Goal: Task Accomplishment & Management: Use online tool/utility

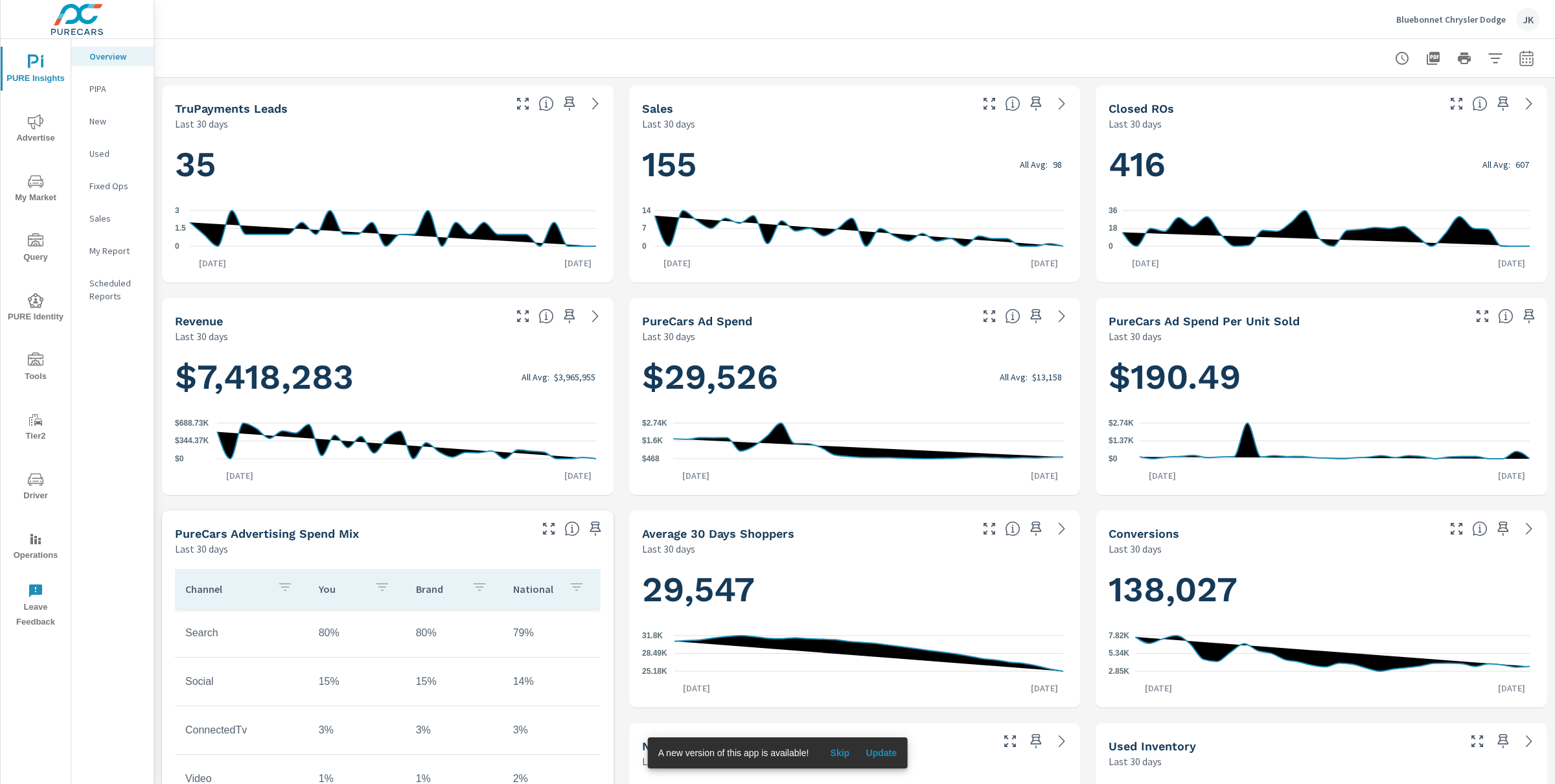
click at [890, 756] on span "Update" at bounding box center [881, 753] width 31 height 11
click at [1474, 8] on div "Bluebonnet Chrysler Dodge JK" at bounding box center [1468, 20] width 143 height 24
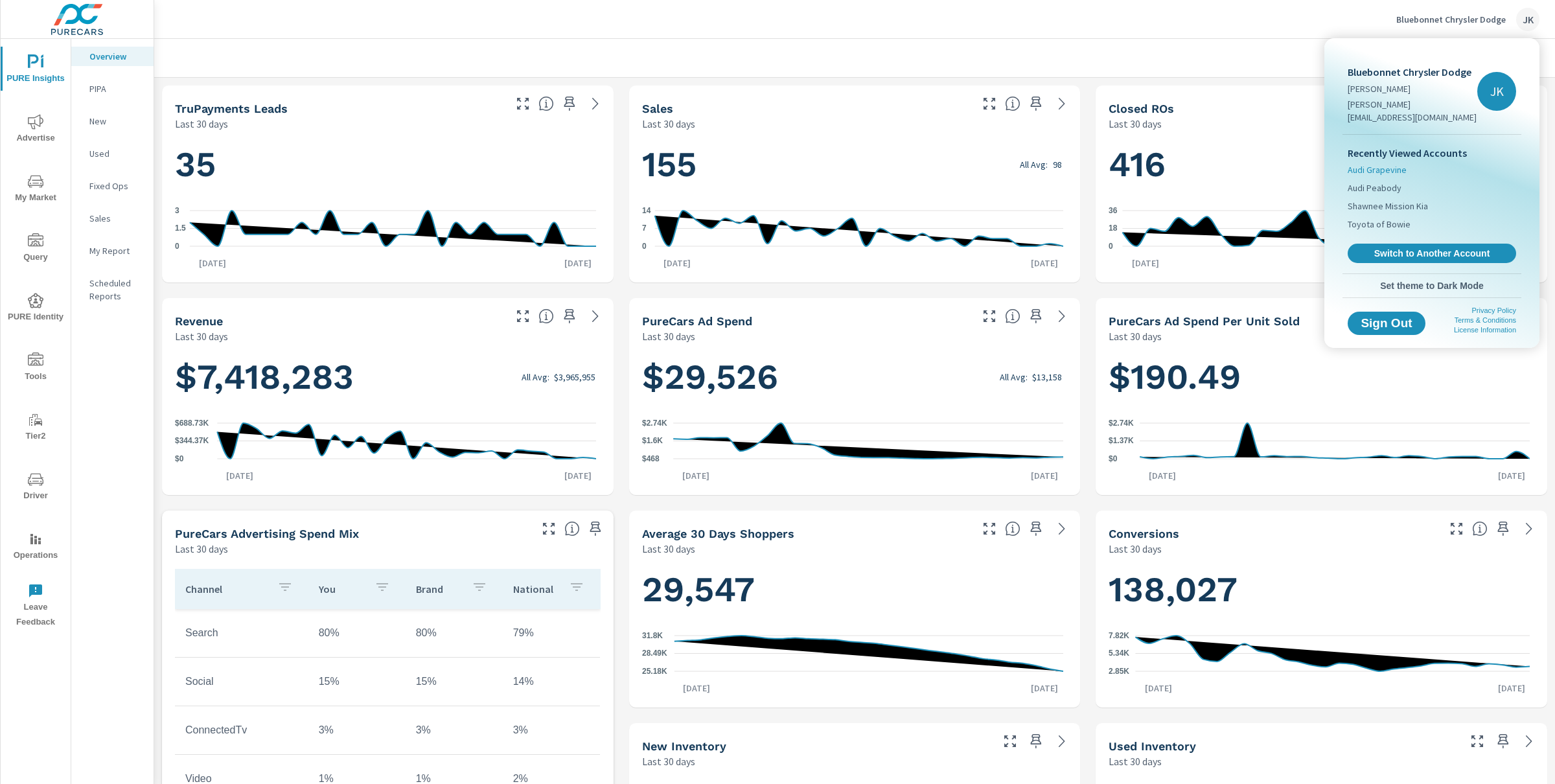
click at [1389, 164] on span "Audi Grapevine" at bounding box center [1377, 170] width 59 height 13
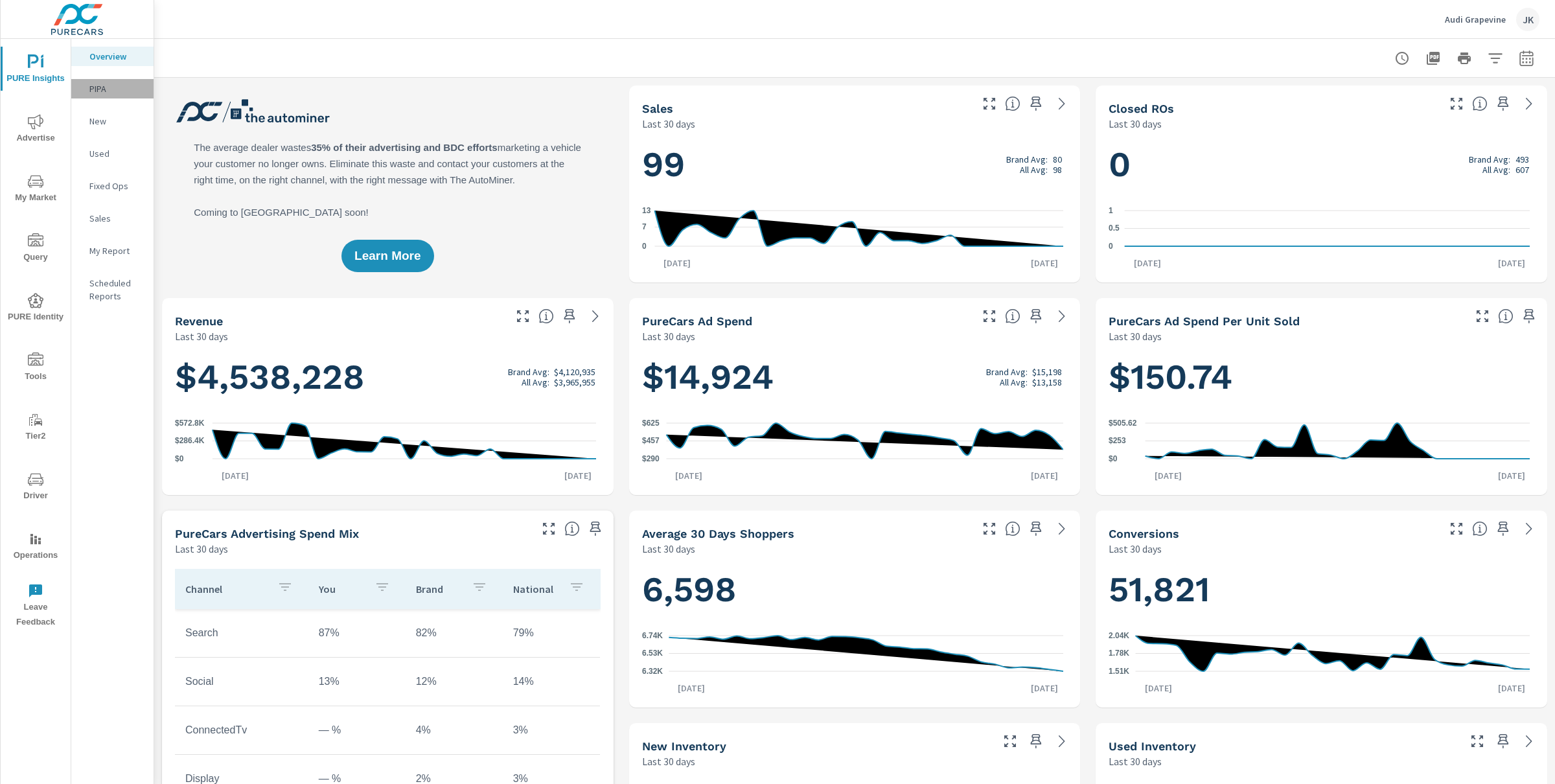
click at [119, 97] on div "PIPA" at bounding box center [112, 89] width 82 height 20
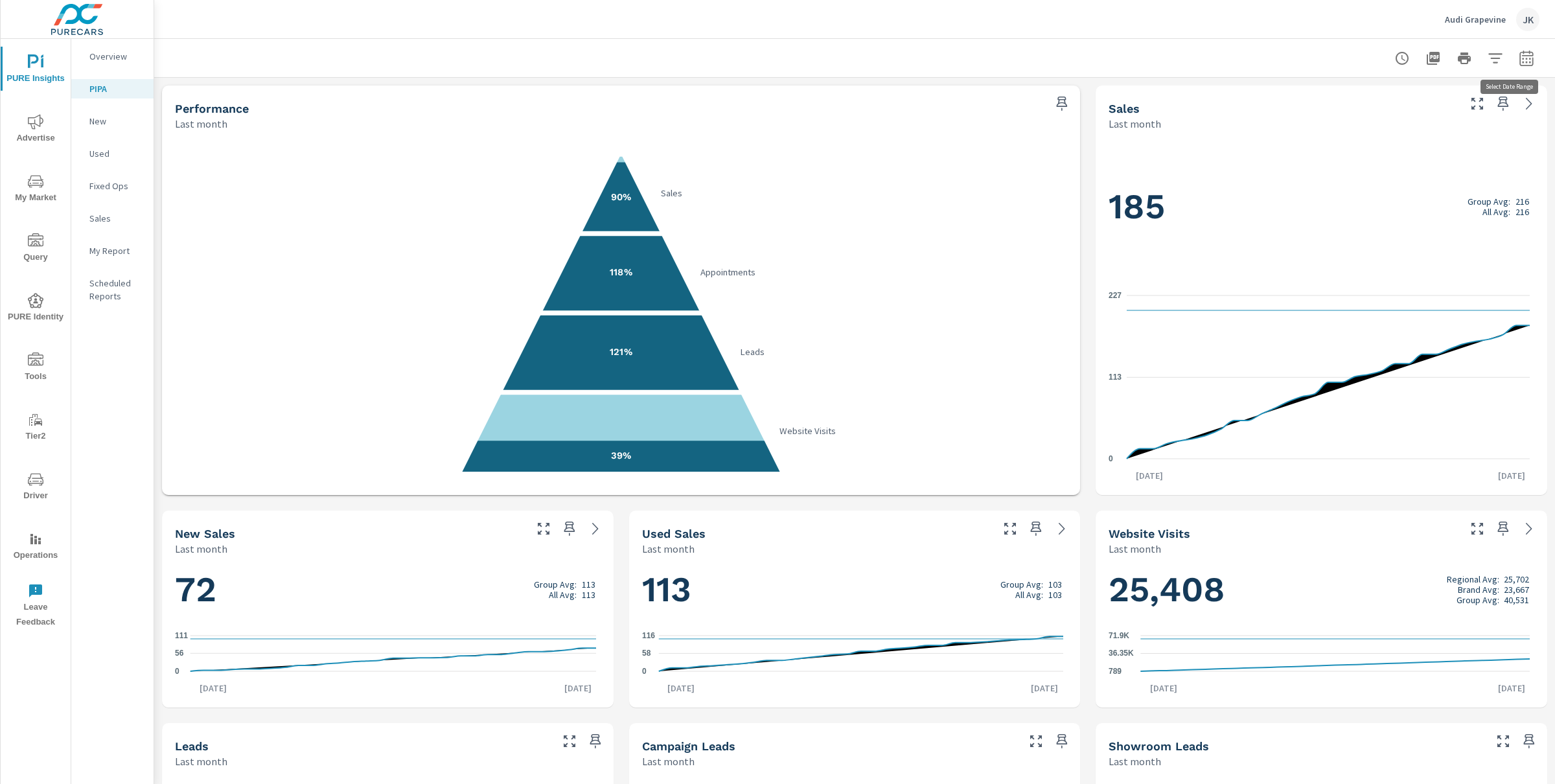
click at [1525, 59] on button "button" at bounding box center [1527, 59] width 26 height 26
click at [1442, 112] on select "Custom Yesterday Last week Last 7 days Last 14 days Last 30 days Last 45 days L…" at bounding box center [1410, 112] width 129 height 26
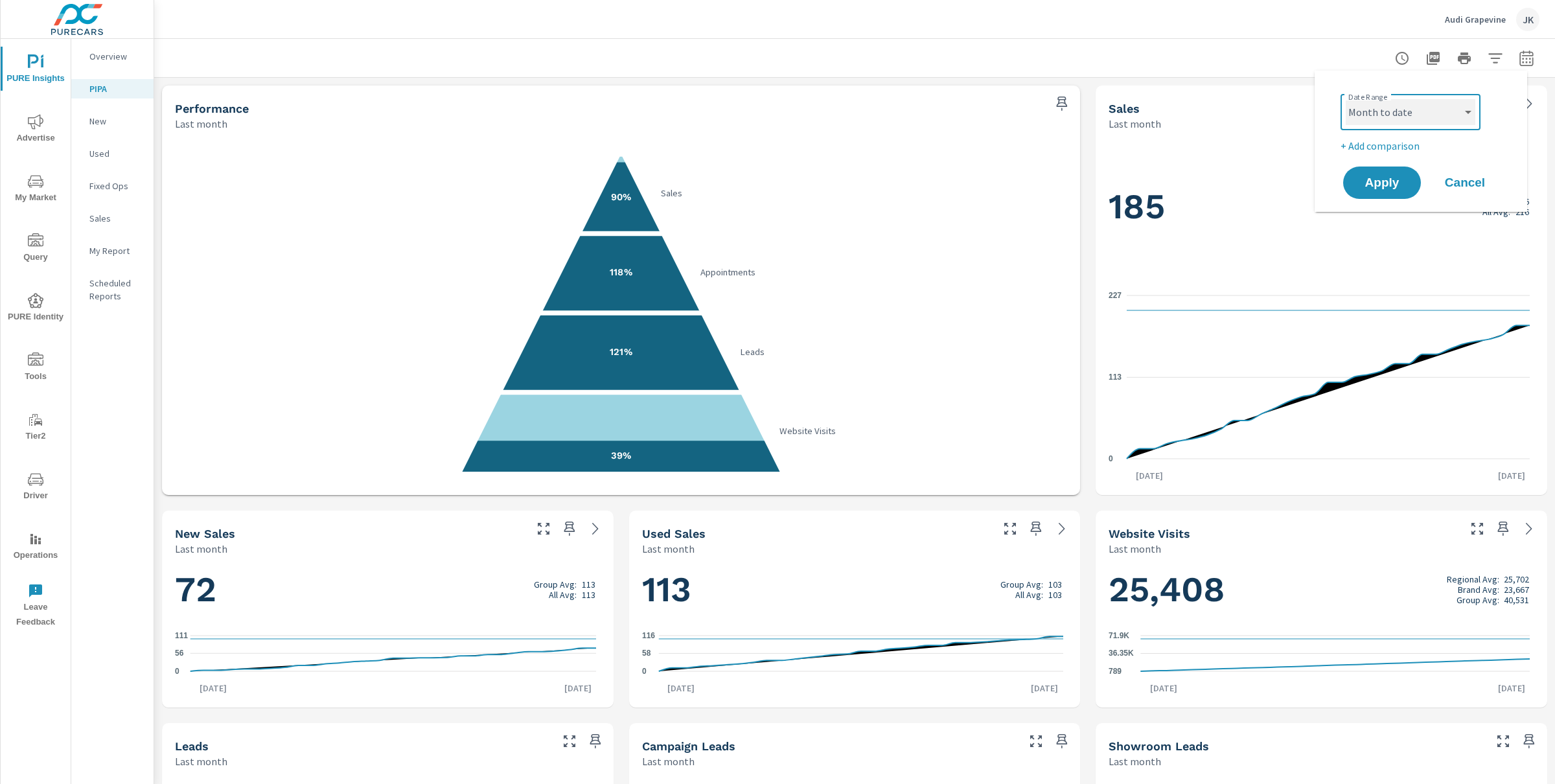
click at [1346, 99] on select "Custom Yesterday Last week Last 7 days Last 14 days Last 30 days Last 45 days L…" at bounding box center [1410, 112] width 129 height 26
select select "Month to date"
click at [1382, 190] on button "Apply" at bounding box center [1382, 182] width 81 height 33
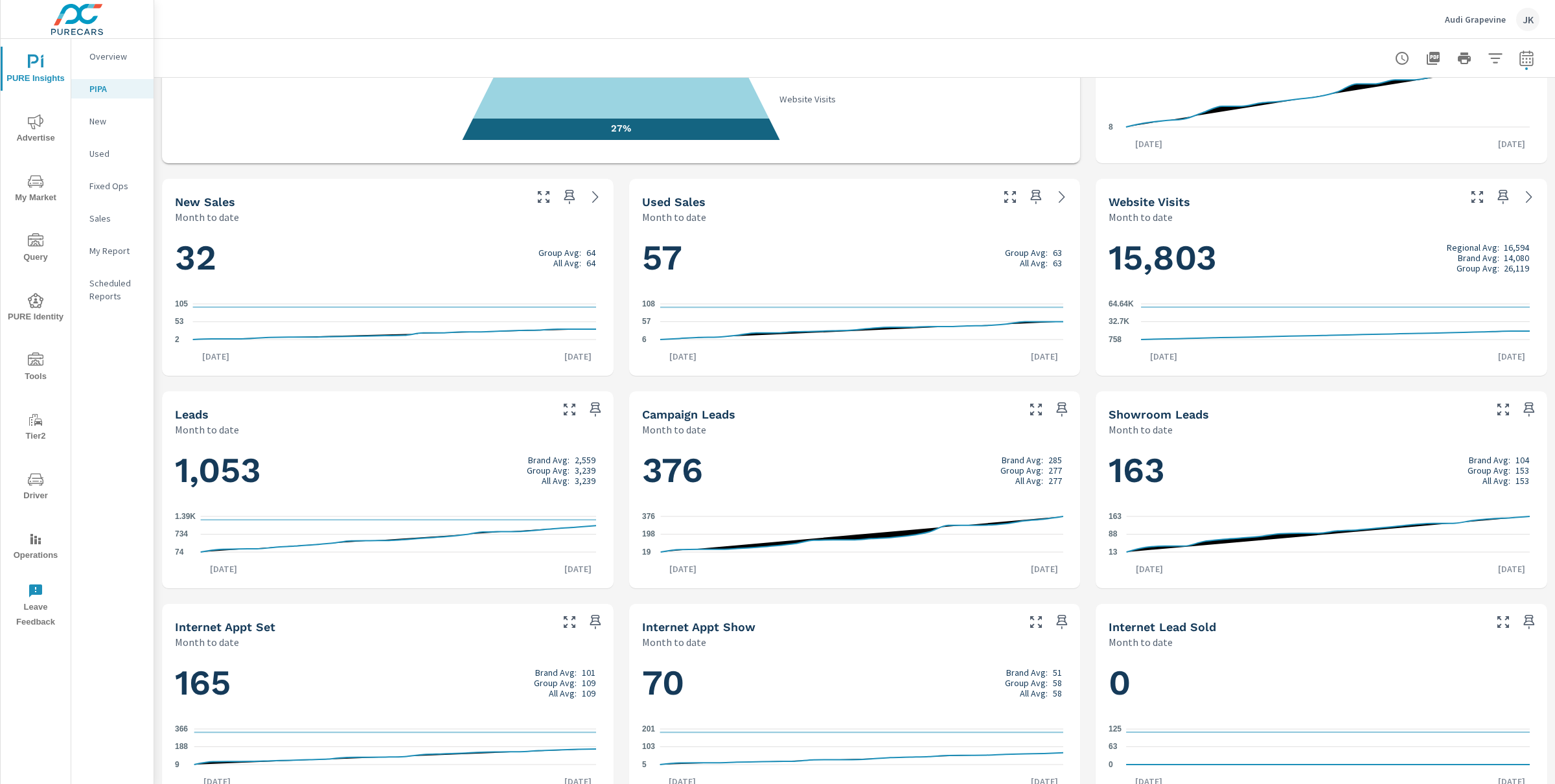
scroll to position [380, 0]
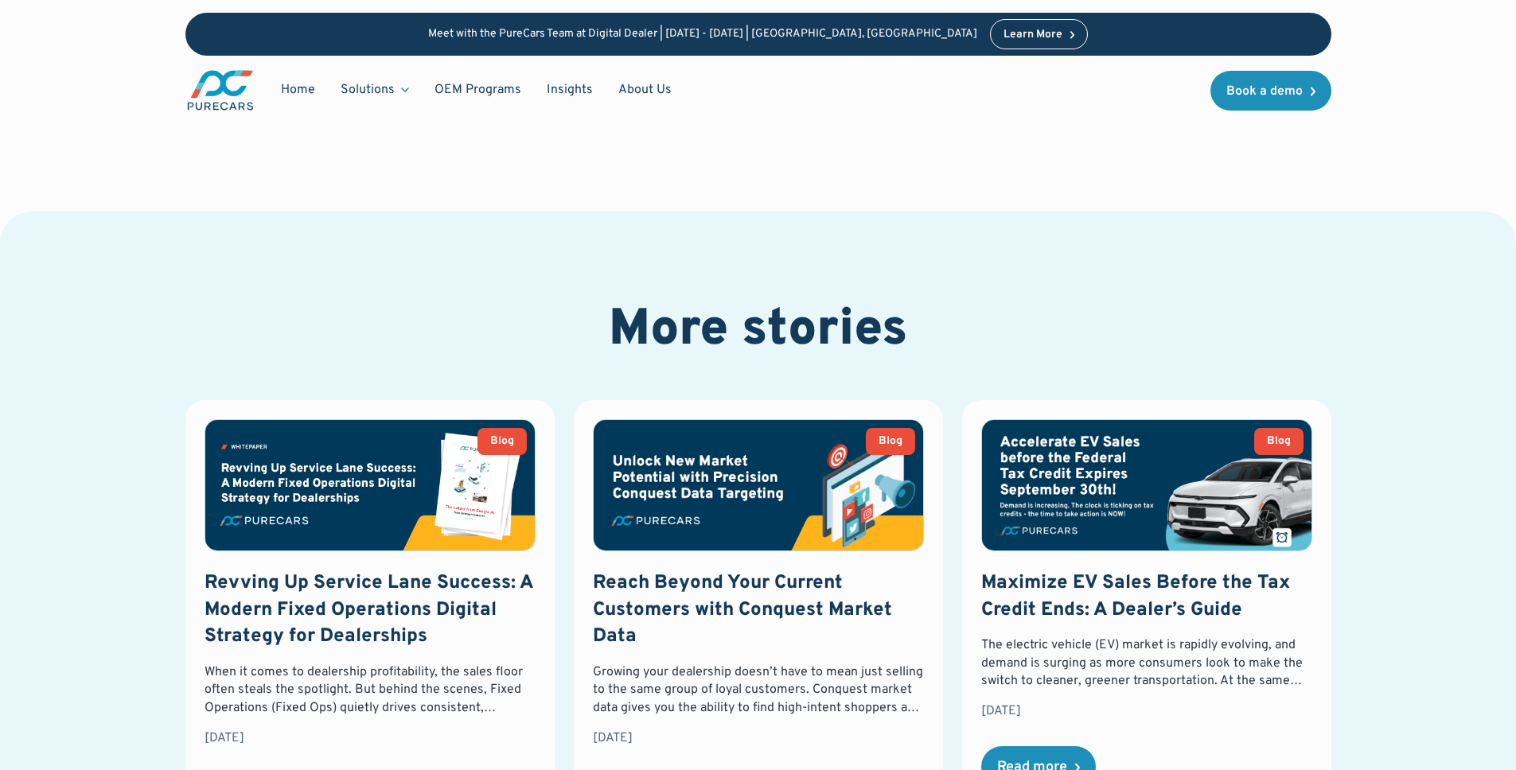
scroll to position [2075, 0]
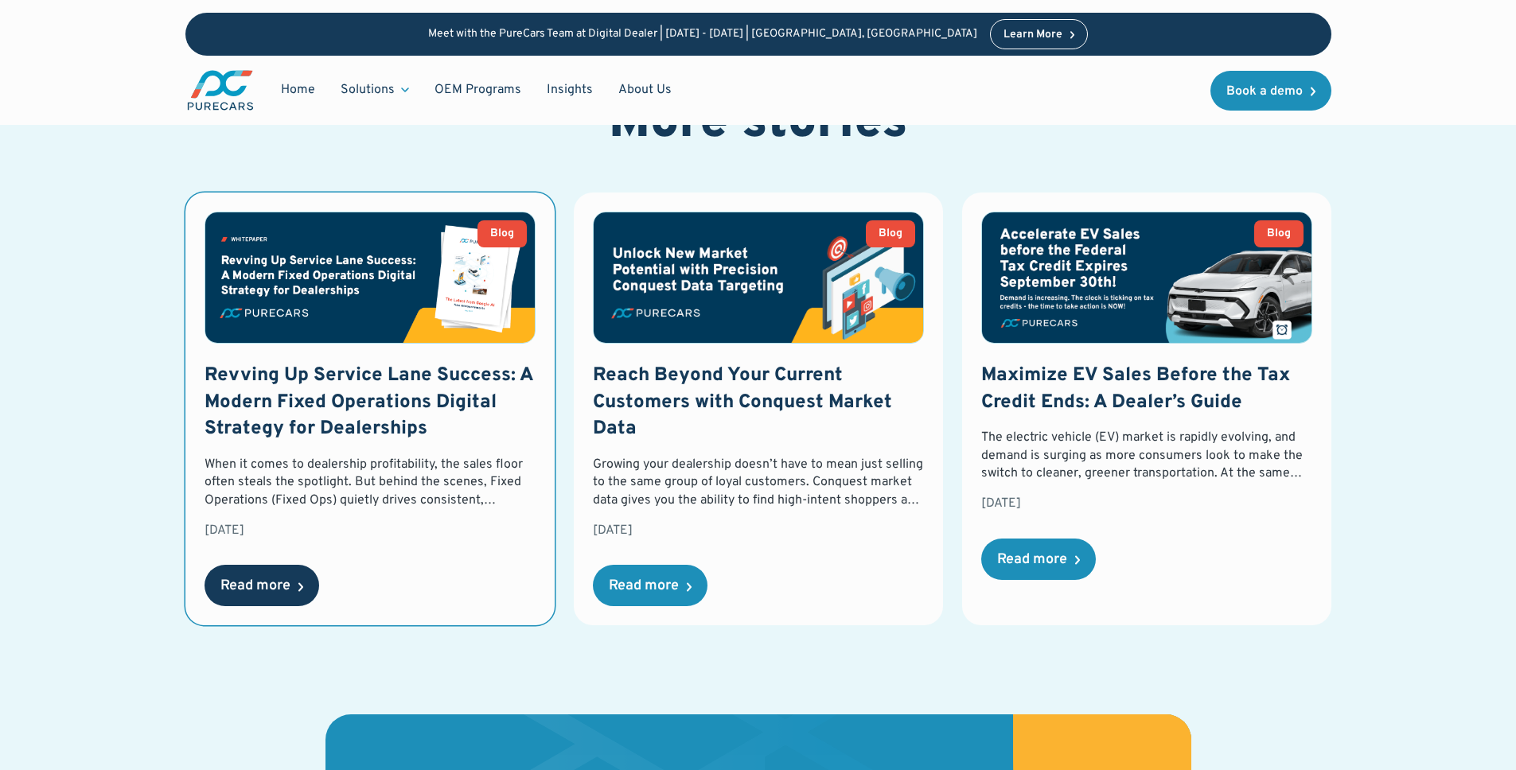
click at [250, 579] on div "Read more" at bounding box center [255, 586] width 70 height 14
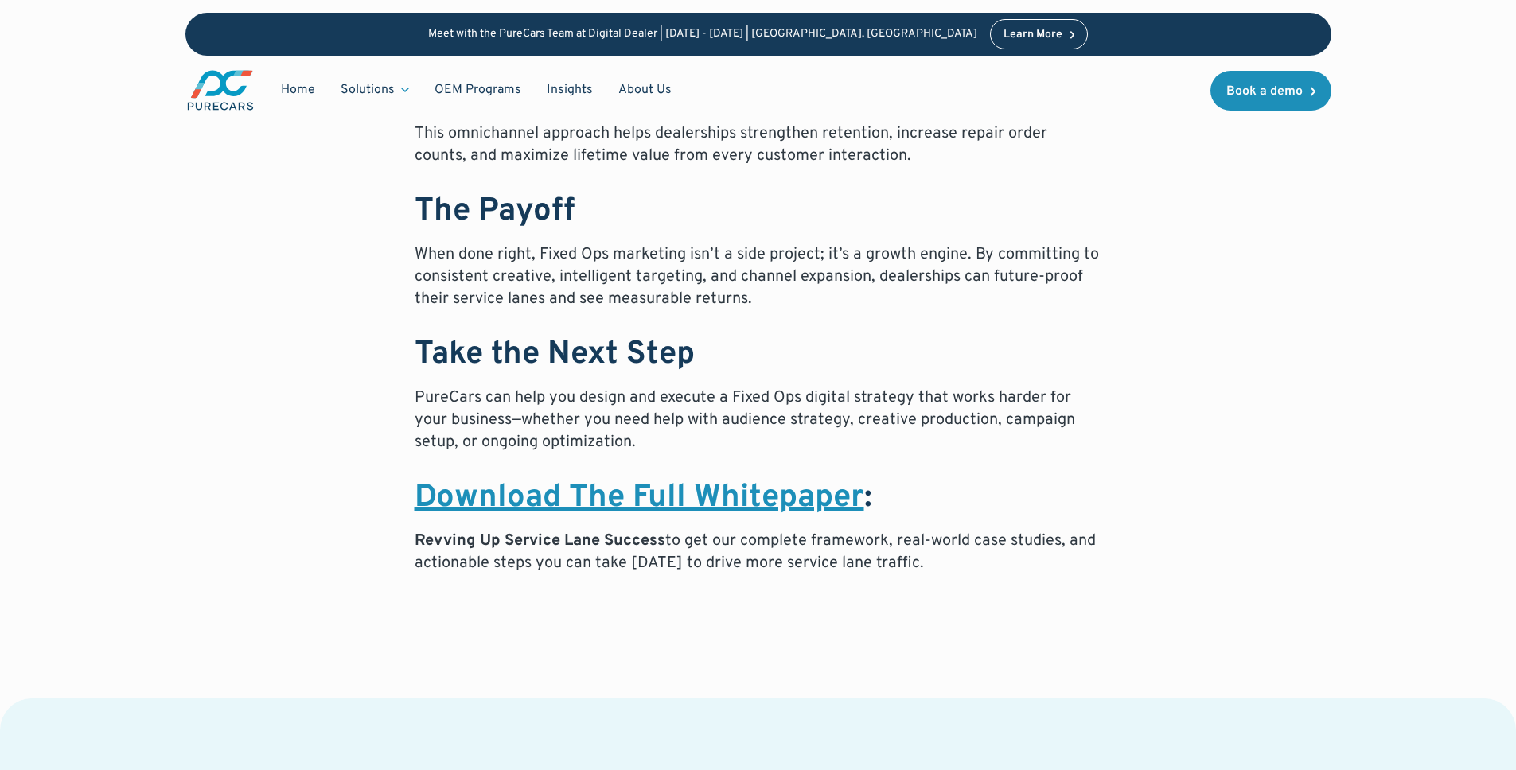
scroll to position [1460, 0]
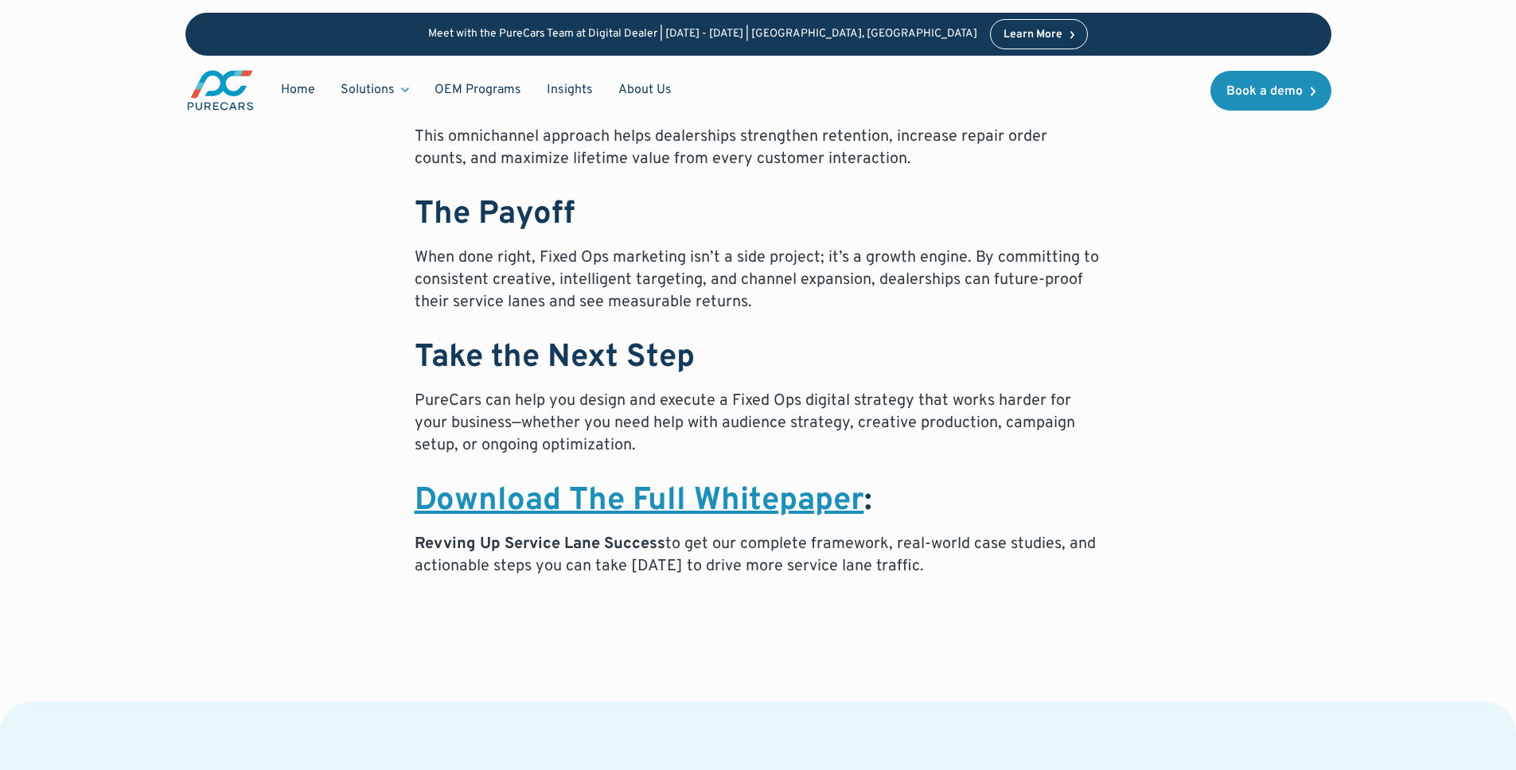
click at [697, 501] on strong "Download The Full Whitepaper" at bounding box center [640, 501] width 450 height 40
